Goal: Information Seeking & Learning: Learn about a topic

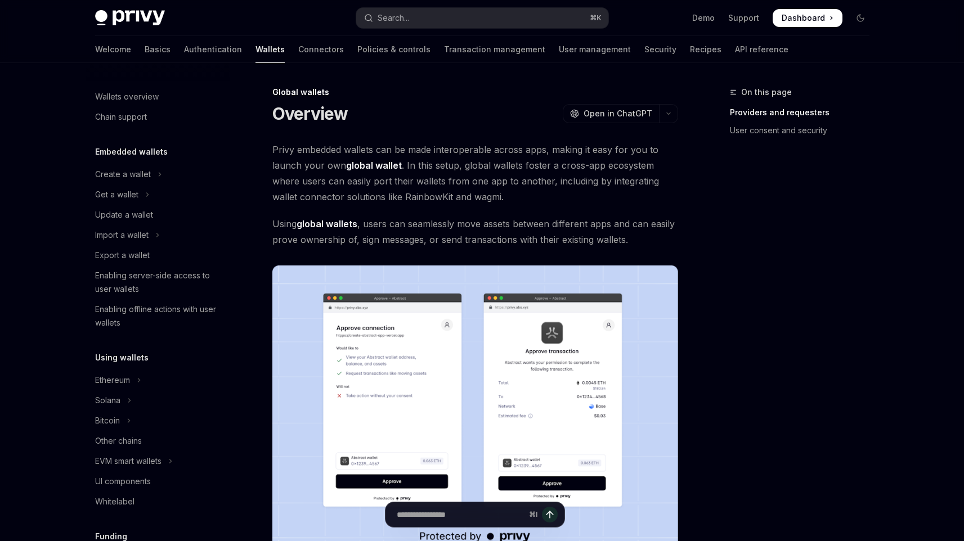
scroll to position [425, 0]
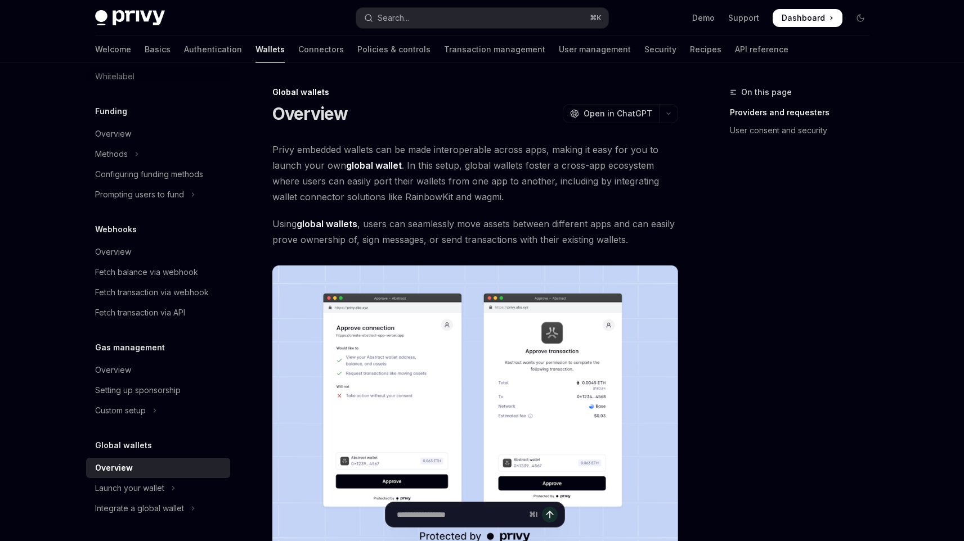
type textarea "*"
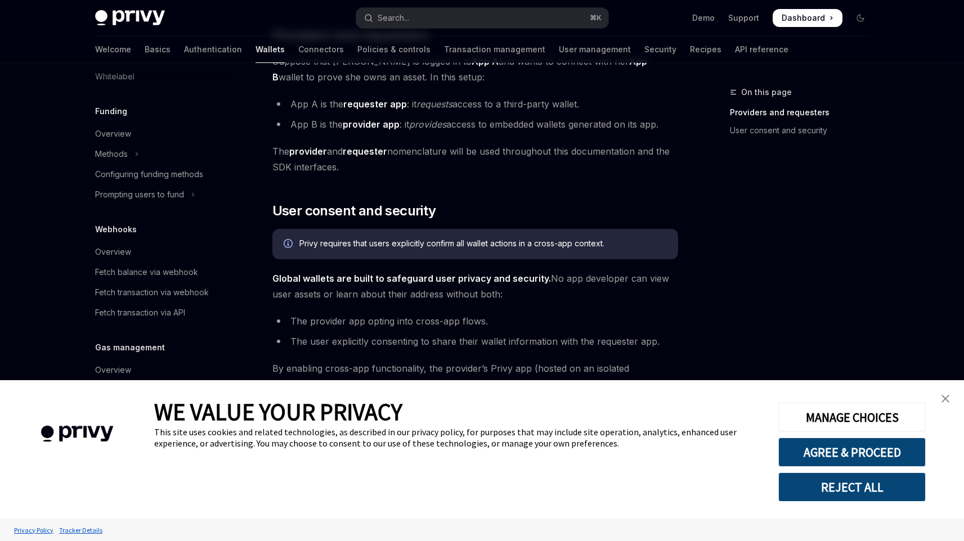
scroll to position [899, 0]
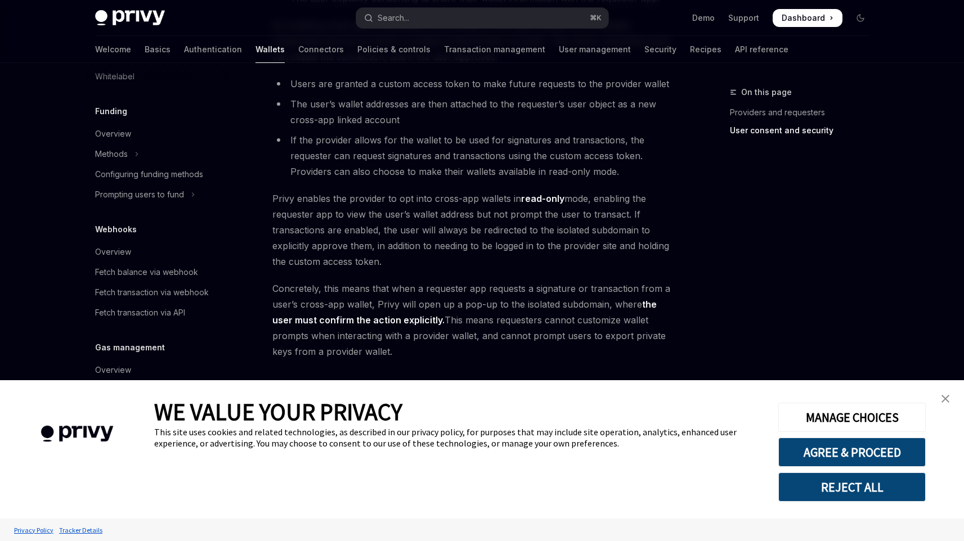
click at [871, 487] on button "REJECT ALL" at bounding box center [851, 486] width 147 height 29
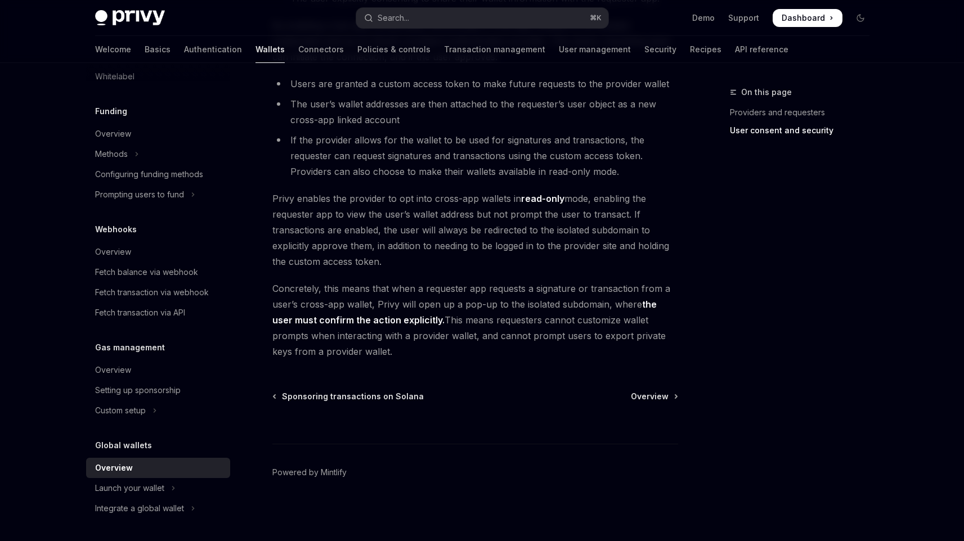
scroll to position [897, 0]
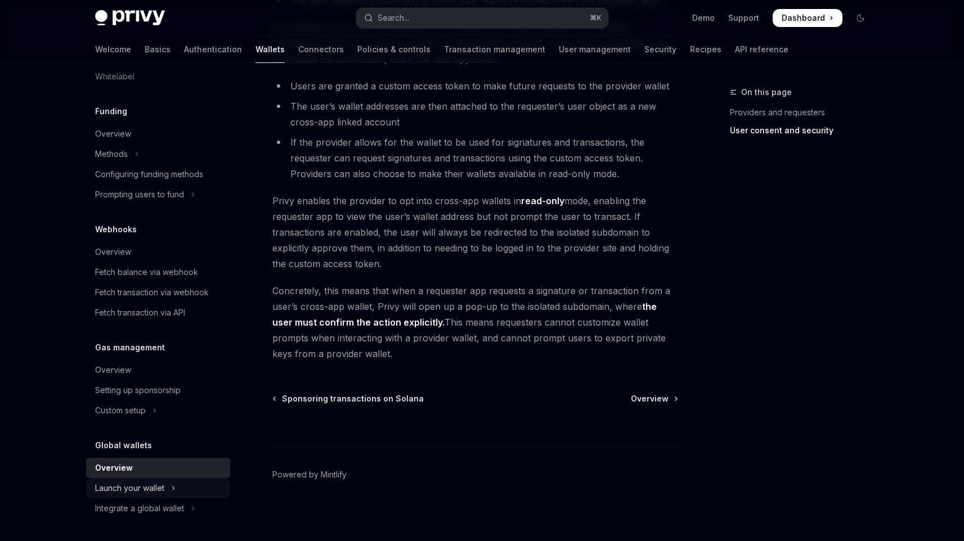
click at [163, 490] on div "Launch your wallet" at bounding box center [129, 487] width 69 height 13
type textarea "*"
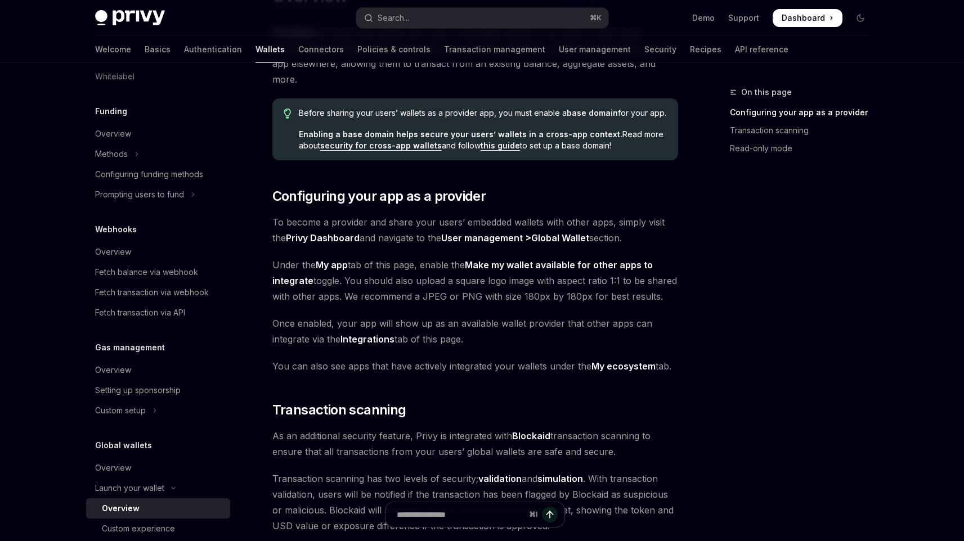
scroll to position [122, 0]
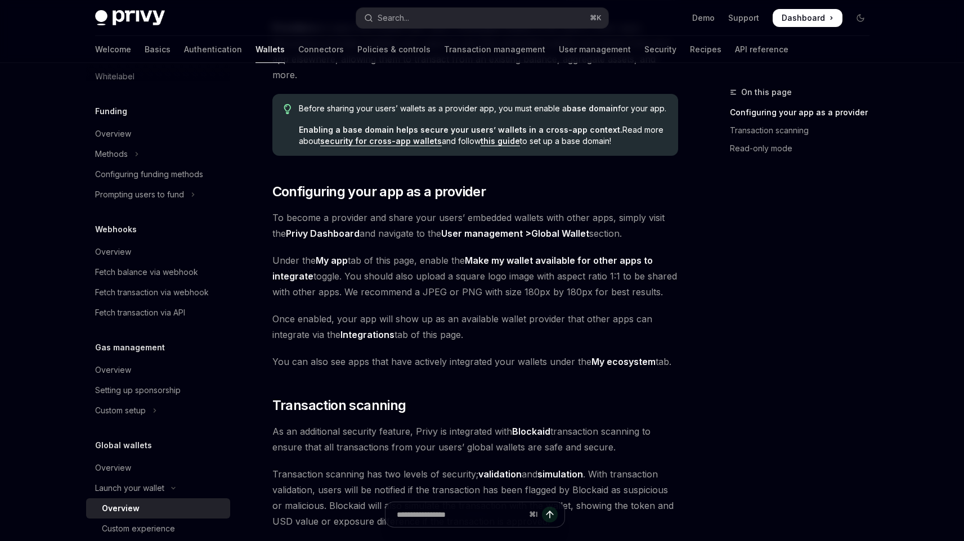
click at [815, 16] on span "Dashboard" at bounding box center [802, 17] width 43 height 11
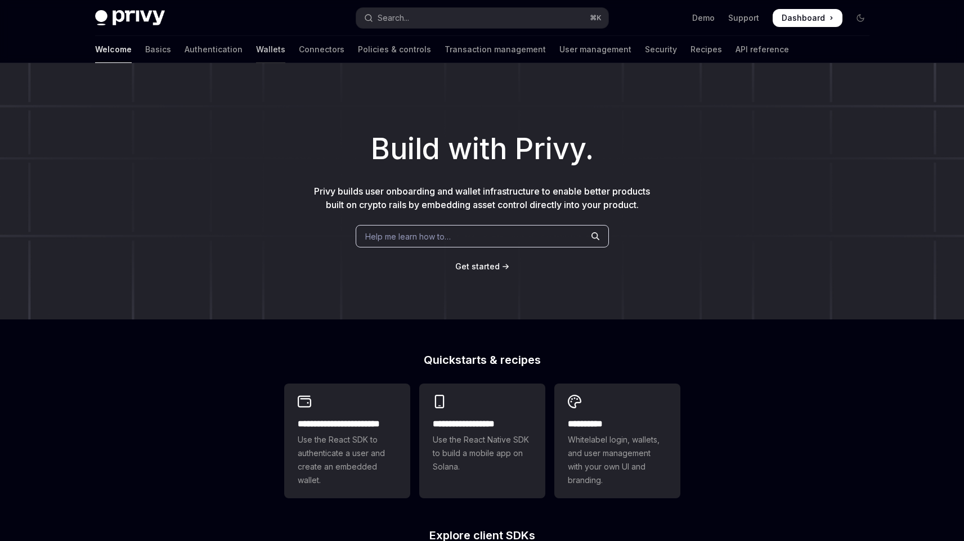
click at [256, 49] on link "Wallets" at bounding box center [270, 49] width 29 height 27
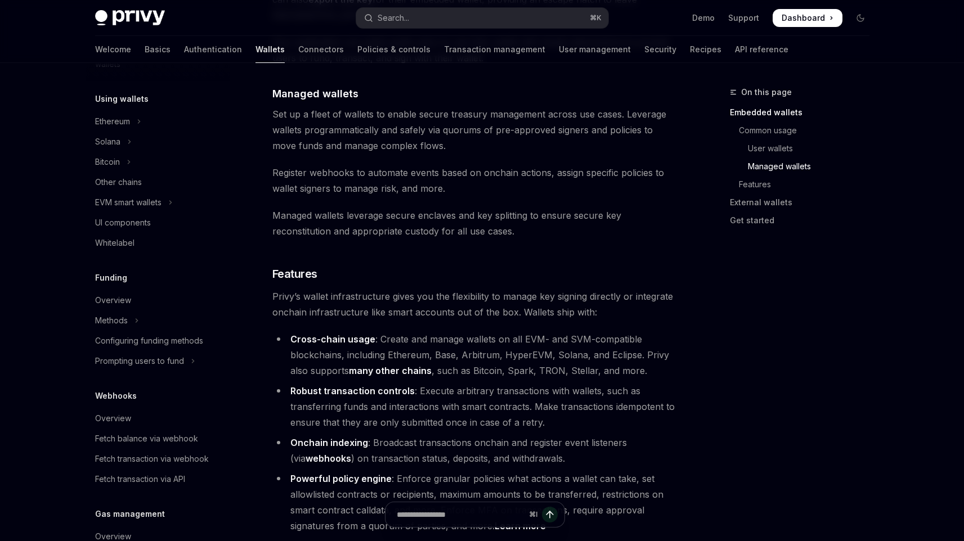
scroll to position [183, 0]
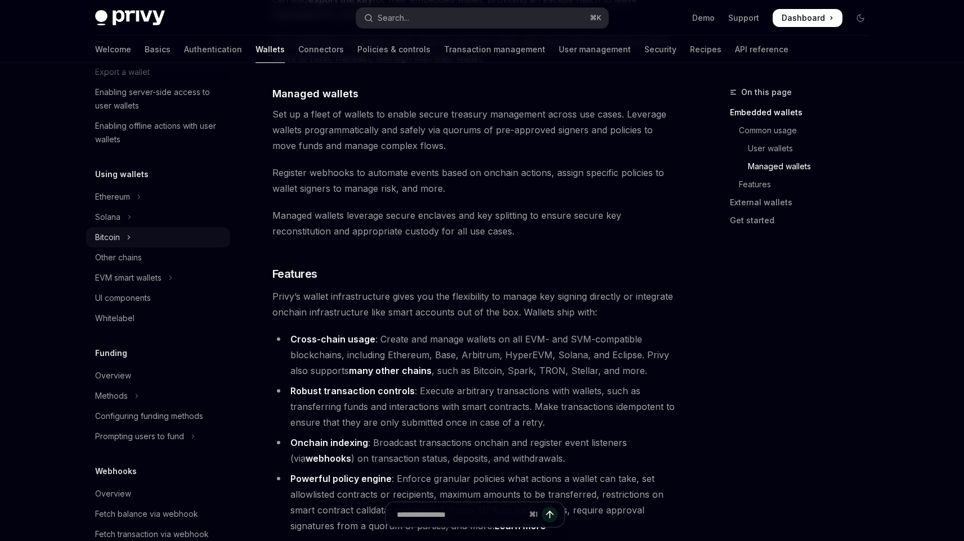
click at [120, 238] on button "Bitcoin" at bounding box center [158, 237] width 144 height 20
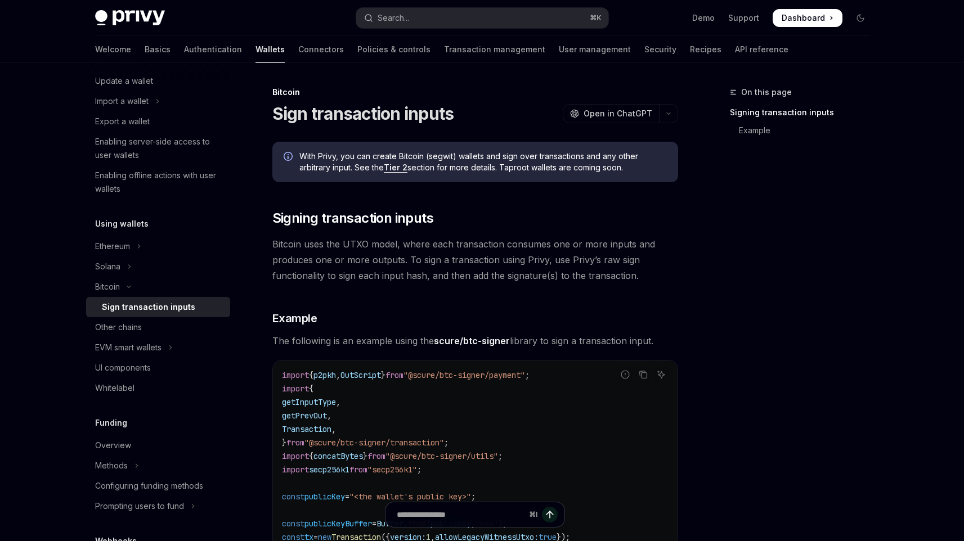
scroll to position [2, 0]
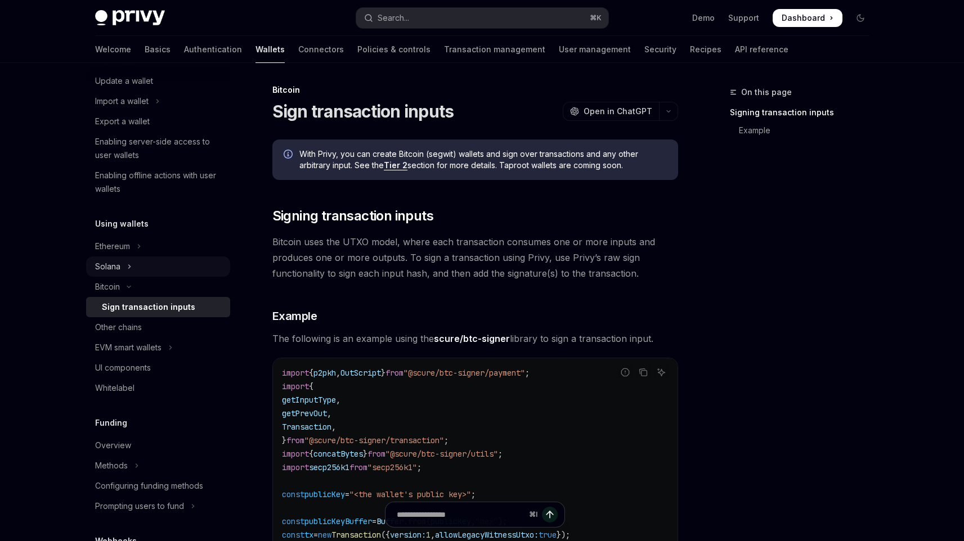
click at [132, 265] on button "Solana" at bounding box center [158, 266] width 144 height 20
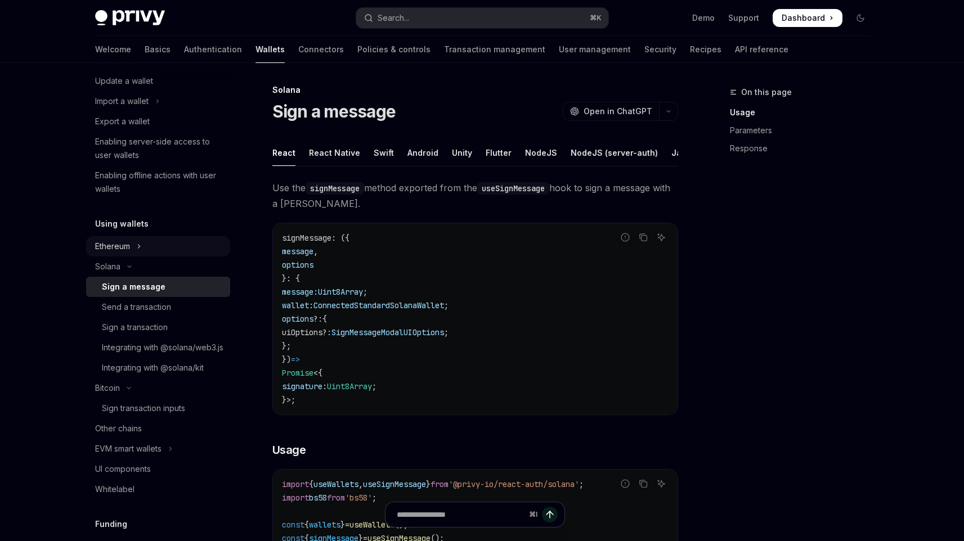
click at [139, 252] on icon "Toggle Ethereum section" at bounding box center [139, 246] width 4 height 13
type textarea "*"
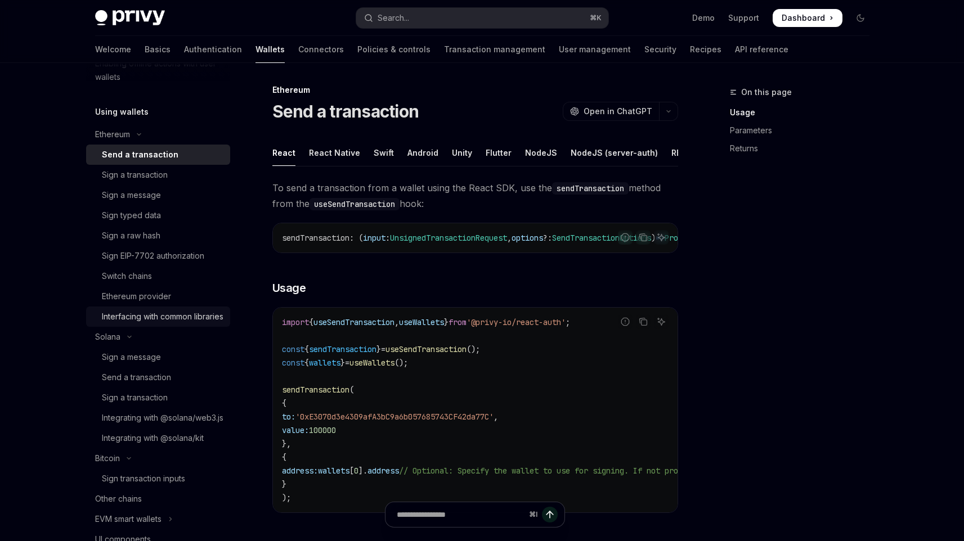
scroll to position [255, 0]
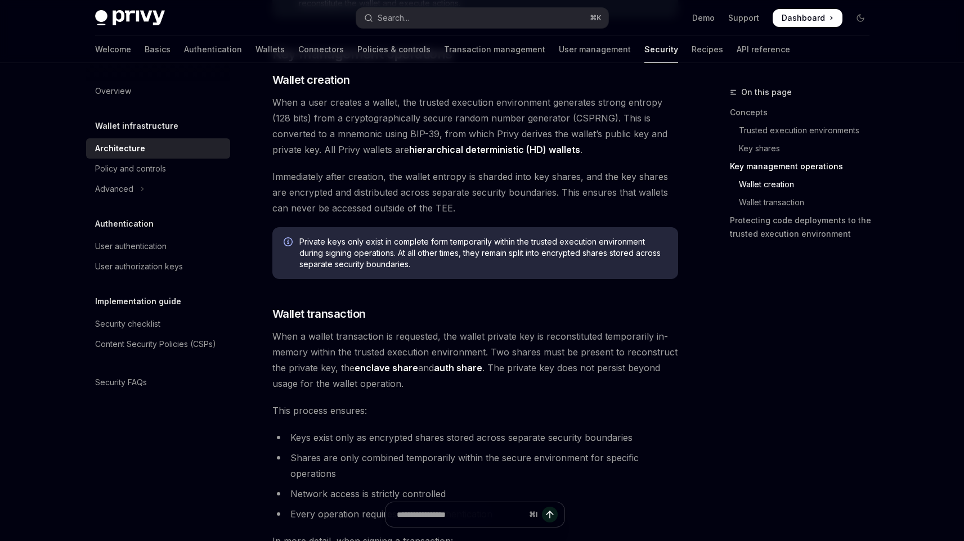
scroll to position [1371, 0]
drag, startPoint x: 466, startPoint y: 205, endPoint x: 281, endPoint y: 201, distance: 185.1
click at [281, 201] on span "Immediately after creation, the wallet entropy is sharded into key shares, and …" at bounding box center [475, 191] width 406 height 47
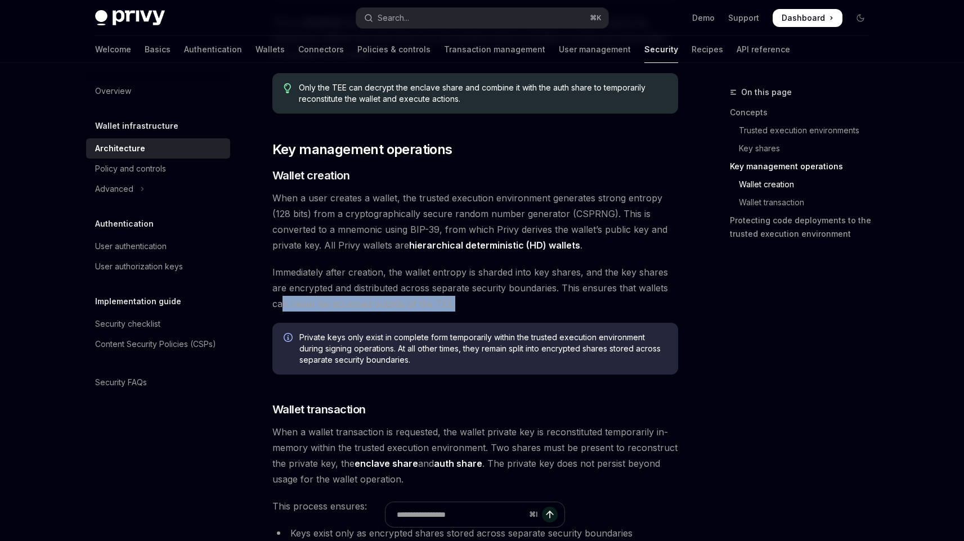
scroll to position [1273, 0]
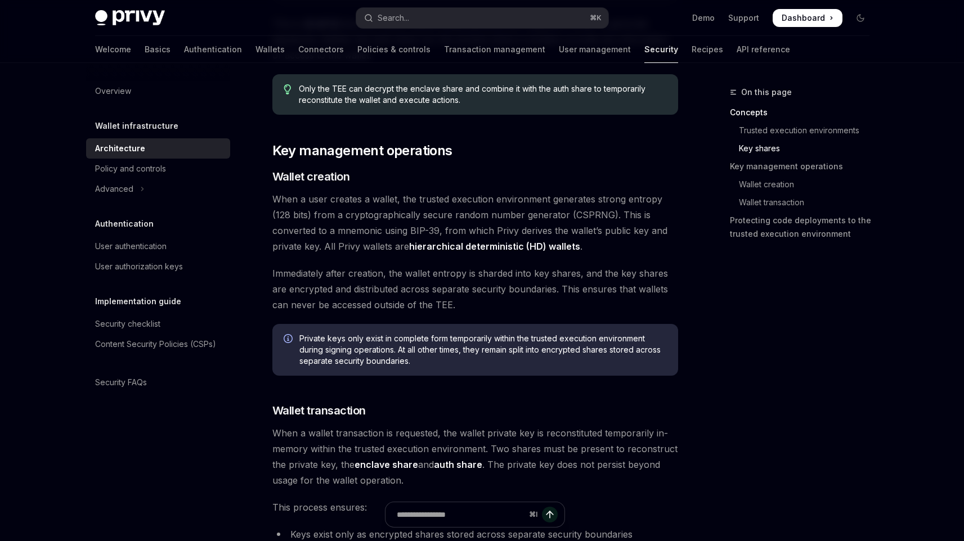
click at [502, 291] on span "Immediately after creation, the wallet entropy is sharded into key shares, and …" at bounding box center [475, 288] width 406 height 47
click at [444, 301] on span "Immediately after creation, the wallet entropy is sharded into key shares, and …" at bounding box center [475, 288] width 406 height 47
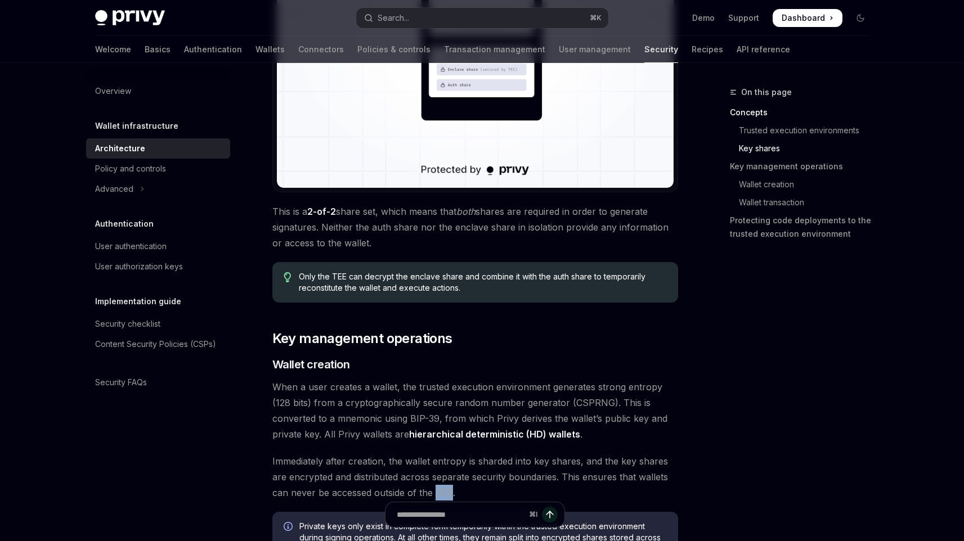
scroll to position [1080, 0]
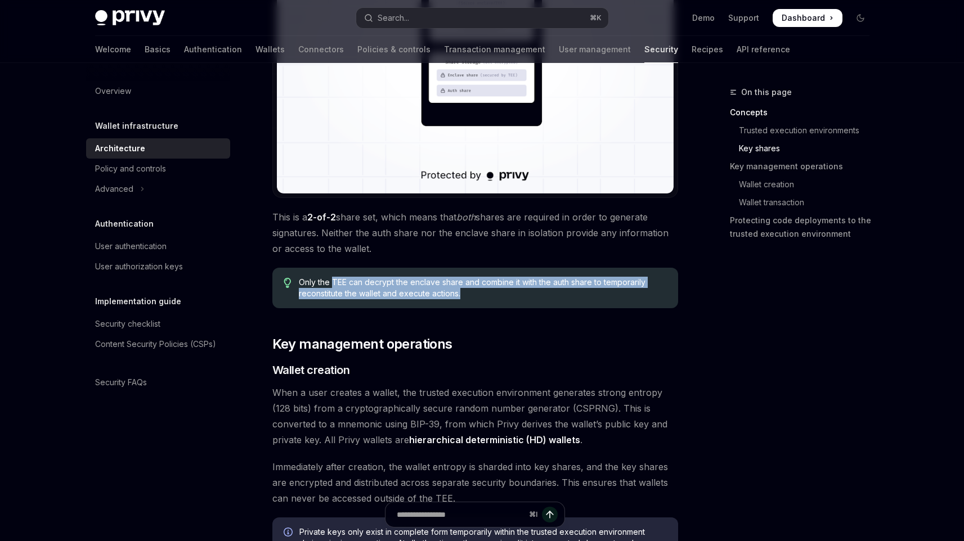
drag, startPoint x: 332, startPoint y: 286, endPoint x: 467, endPoint y: 292, distance: 135.7
click at [467, 292] on span "Only the TEE can decrypt the enclave share and combine it with the auth share t…" at bounding box center [482, 288] width 367 height 22
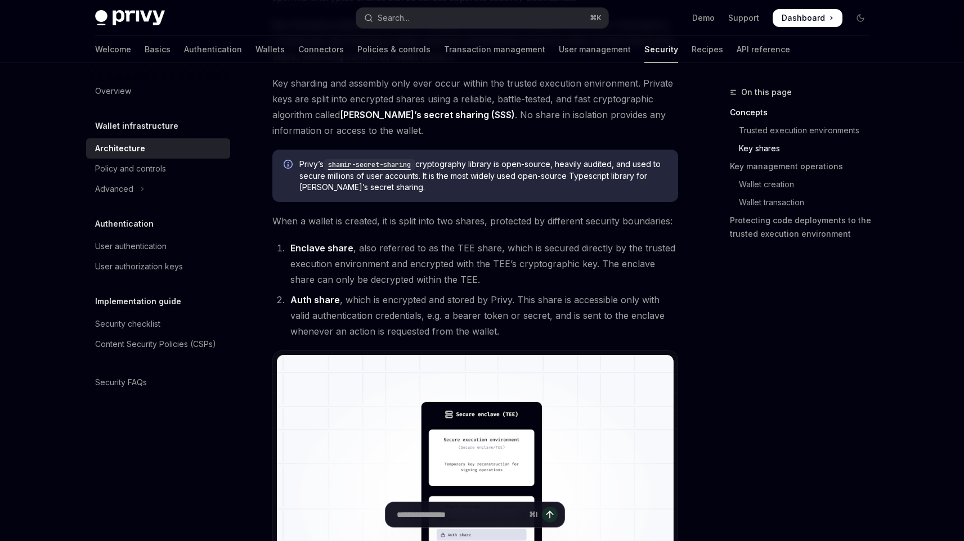
scroll to position [608, 0]
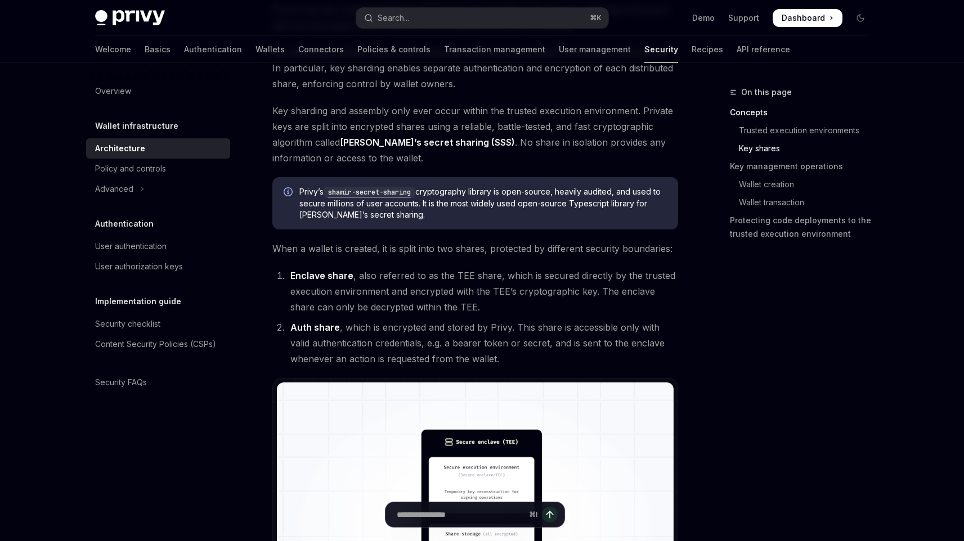
click at [449, 279] on li "Enclave share , also referred to as the TEE share, which is secured directly by…" at bounding box center [482, 291] width 391 height 47
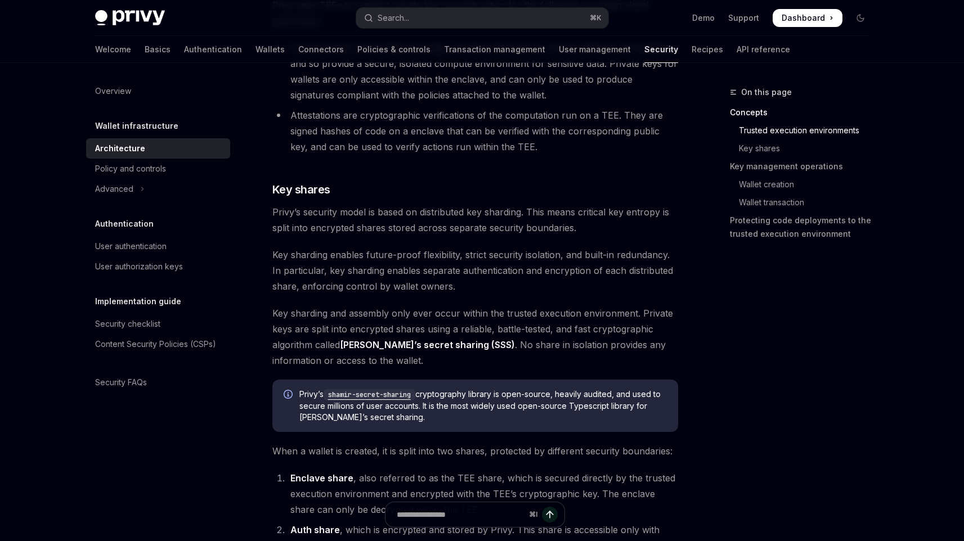
scroll to position [403, 0]
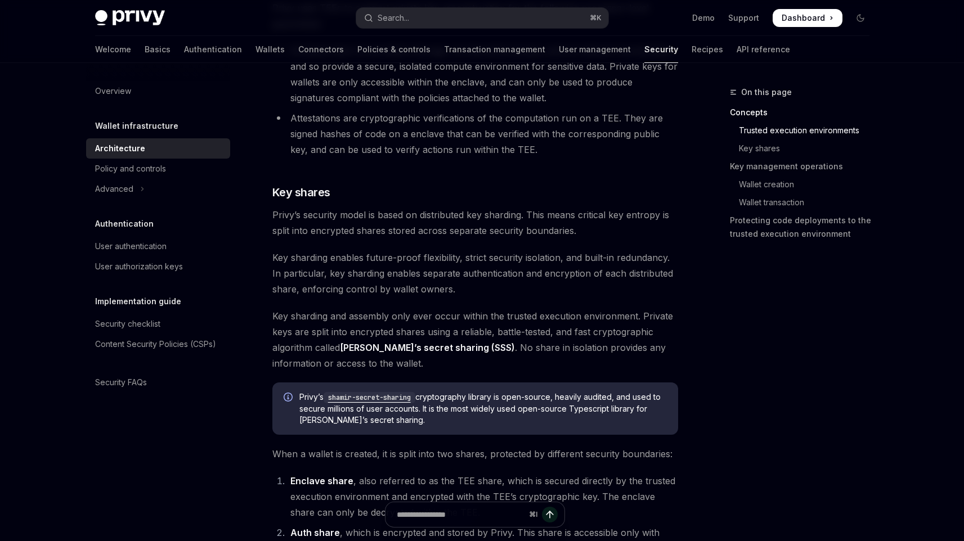
click at [352, 347] on link "Shamir’s secret sharing (SSS)" at bounding box center [427, 348] width 175 height 12
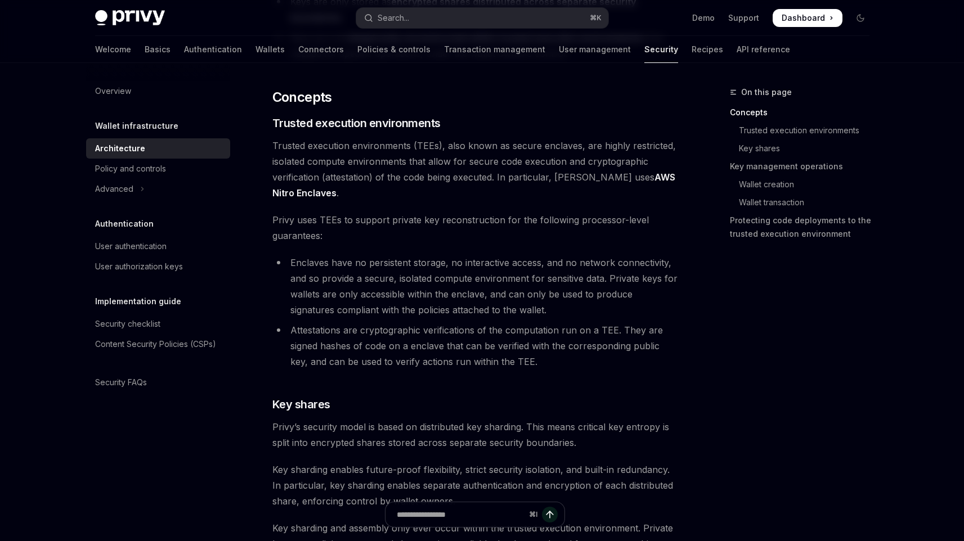
scroll to position [184, 0]
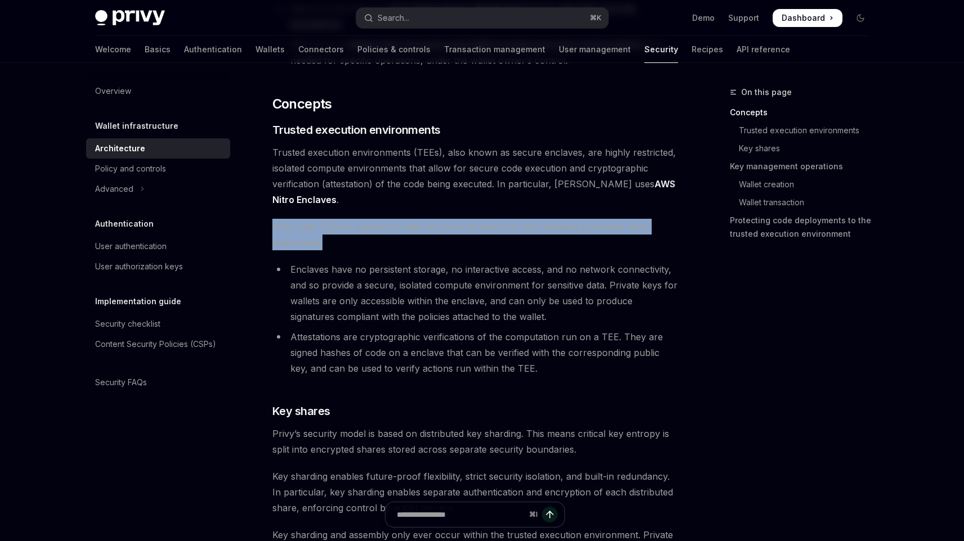
drag, startPoint x: 328, startPoint y: 244, endPoint x: 260, endPoint y: 224, distance: 70.7
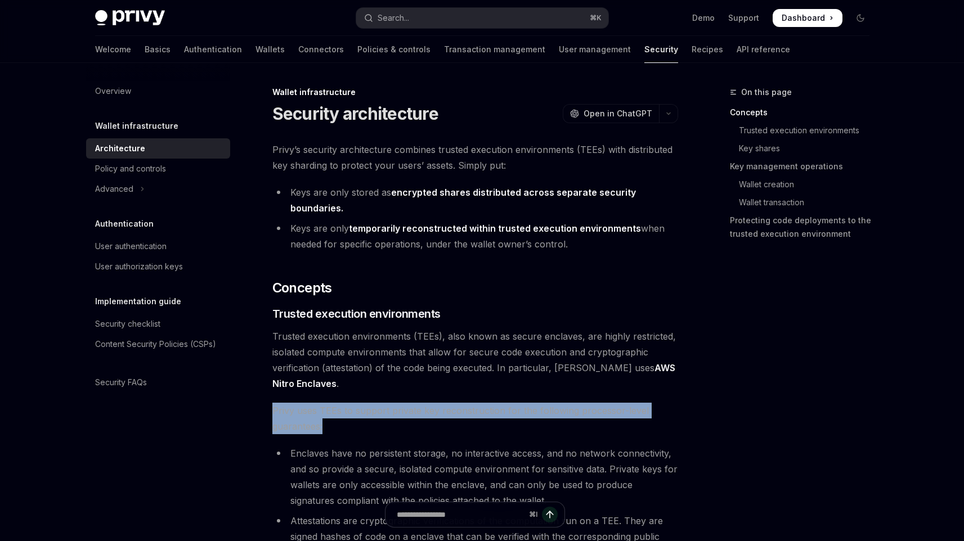
scroll to position [5, 0]
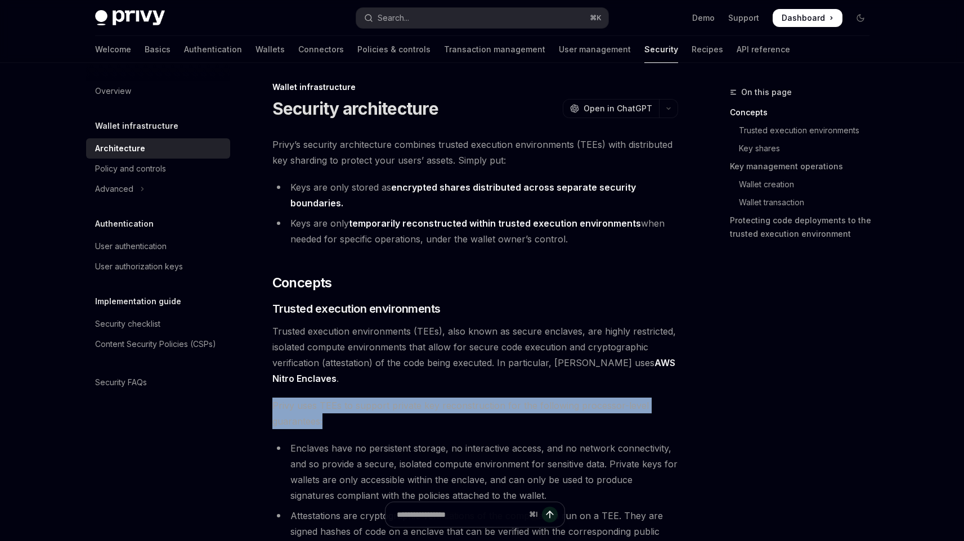
drag, startPoint x: 575, startPoint y: 241, endPoint x: 291, endPoint y: 182, distance: 290.8
click at [291, 181] on ul "Keys are only stored as encrypted shares distributed across separate security b…" at bounding box center [475, 212] width 406 height 67
